Goal: Information Seeking & Learning: Learn about a topic

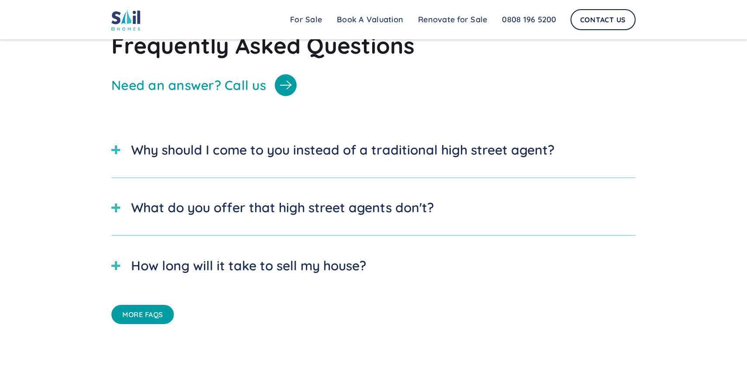
scroll to position [2618, 0]
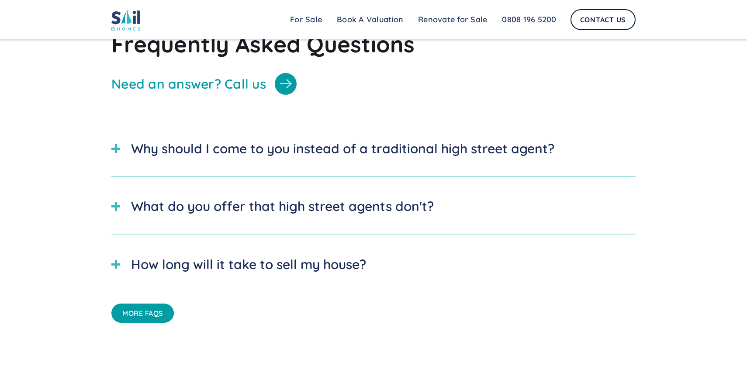
click at [194, 139] on div "Why should I come to you instead of a traditional high street agent?" at bounding box center [342, 149] width 423 height 20
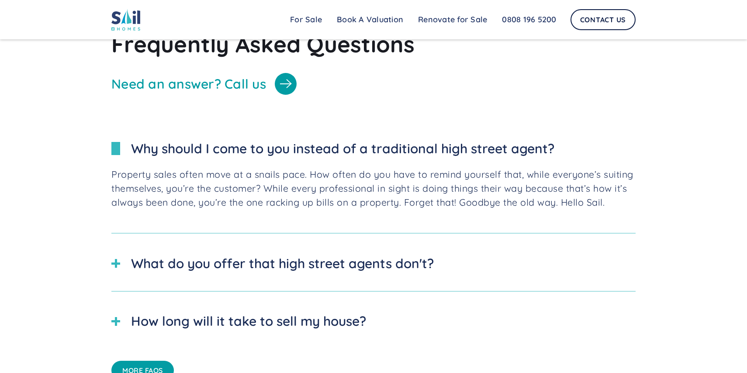
click at [194, 139] on div "Why should I come to you instead of a traditional high street agent?" at bounding box center [342, 149] width 423 height 20
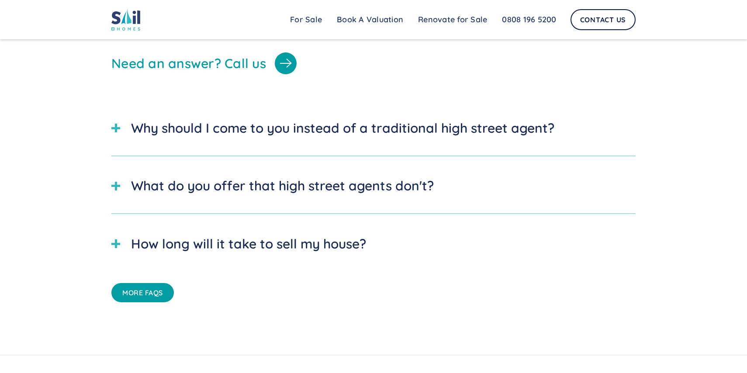
scroll to position [2638, 0]
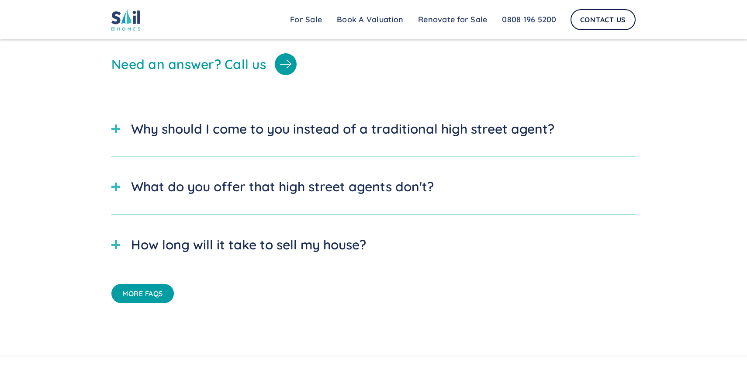
click at [197, 130] on div "Why should I come to you instead of a traditional high street agent?" at bounding box center [342, 129] width 423 height 20
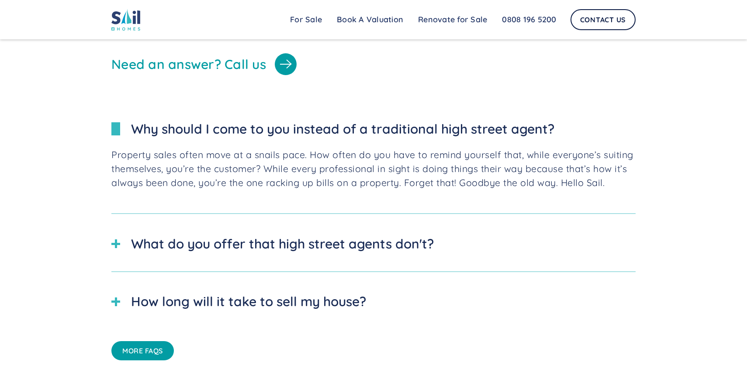
click at [197, 130] on div "Why should I come to you instead of a traditional high street agent?" at bounding box center [342, 129] width 423 height 20
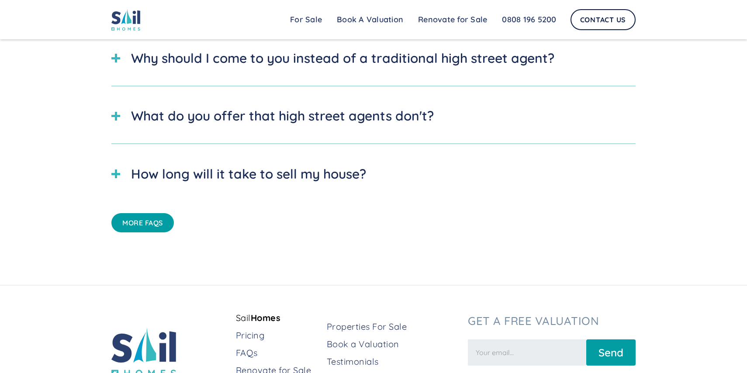
scroll to position [2778, 0]
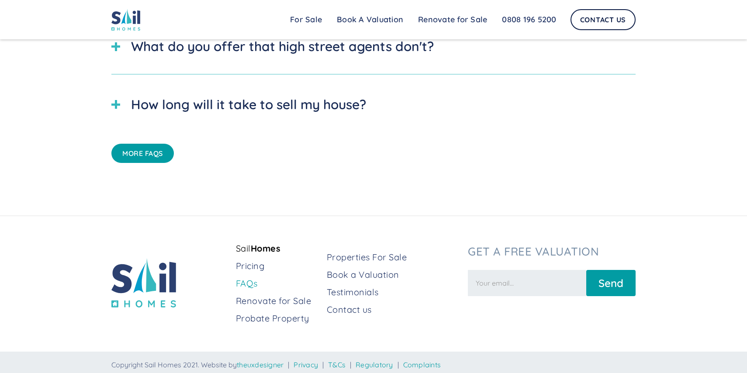
click at [242, 278] on link "FAQs" at bounding box center [278, 283] width 84 height 12
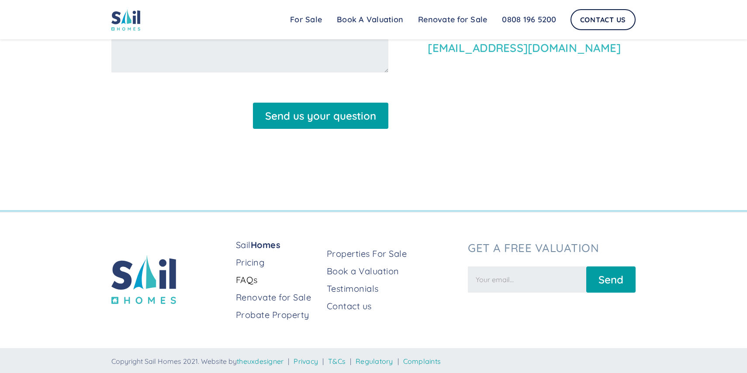
scroll to position [801, 0]
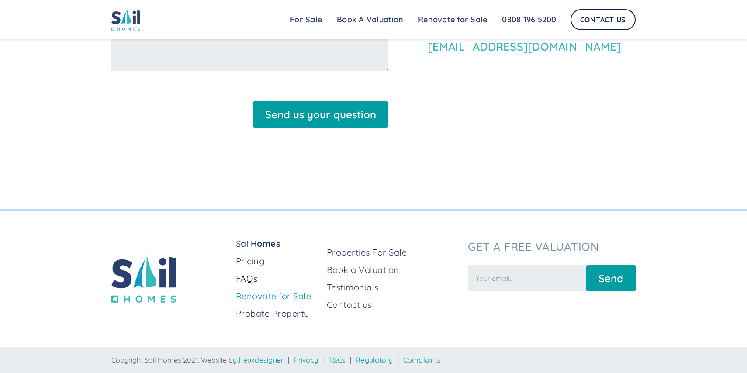
click at [253, 294] on link "Renovate for Sale" at bounding box center [278, 296] width 84 height 12
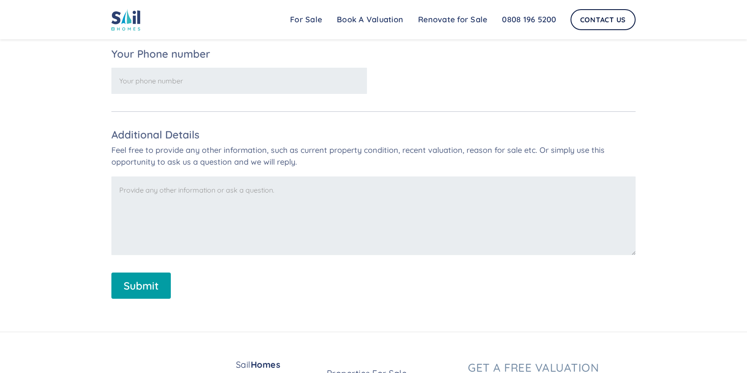
scroll to position [1610, 0]
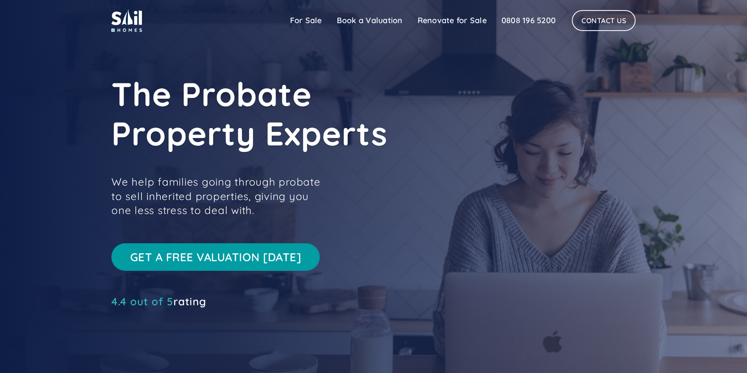
scroll to position [2778, 0]
